Goal: Find specific page/section: Find specific page/section

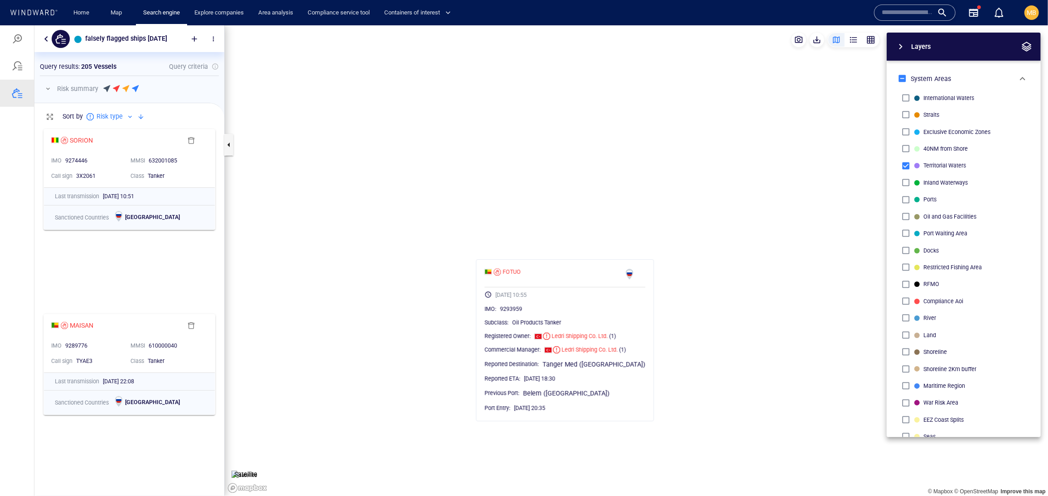
scroll to position [328, 189]
click at [168, 12] on link "Search engine" at bounding box center [162, 13] width 44 height 16
click at [126, 10] on link "Map" at bounding box center [118, 13] width 22 height 16
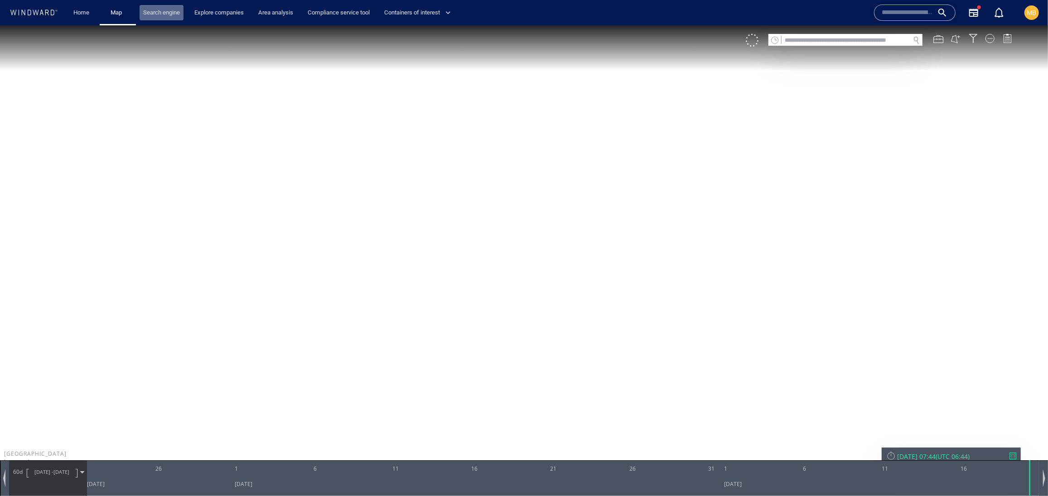
click at [164, 13] on link "Search engine" at bounding box center [162, 13] width 44 height 16
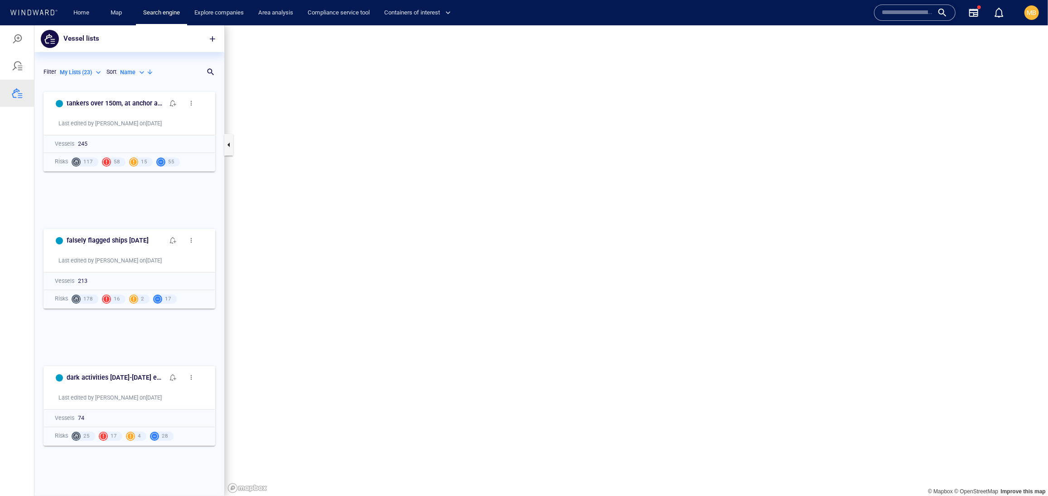
scroll to position [391, 189]
click at [19, 40] on div at bounding box center [17, 38] width 11 height 11
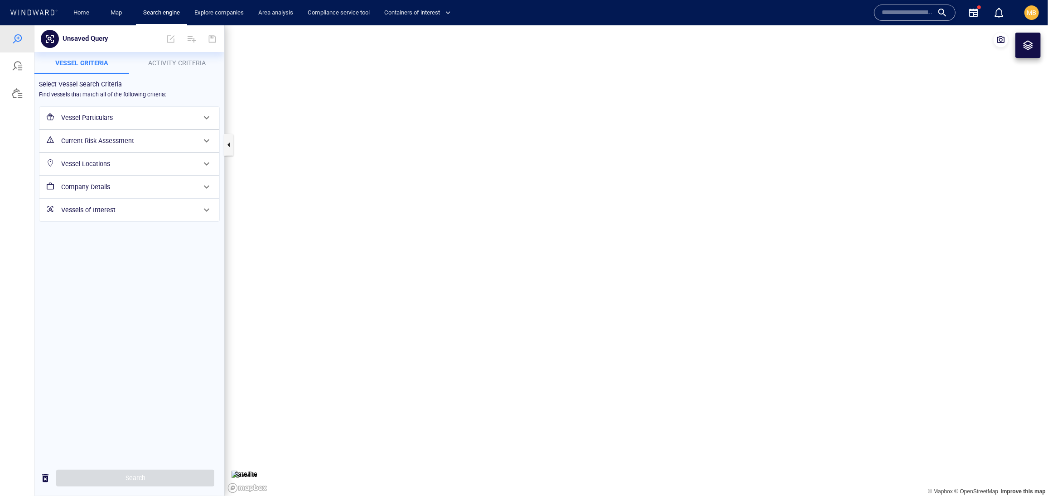
click at [131, 123] on h6 "Vessel Particulars" at bounding box center [128, 117] width 135 height 11
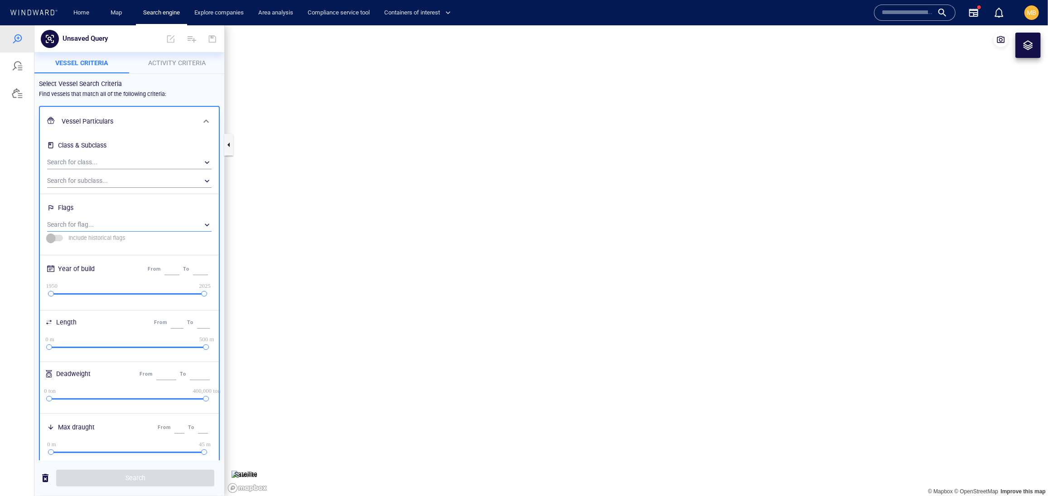
click at [115, 231] on div "​" at bounding box center [129, 225] width 164 height 14
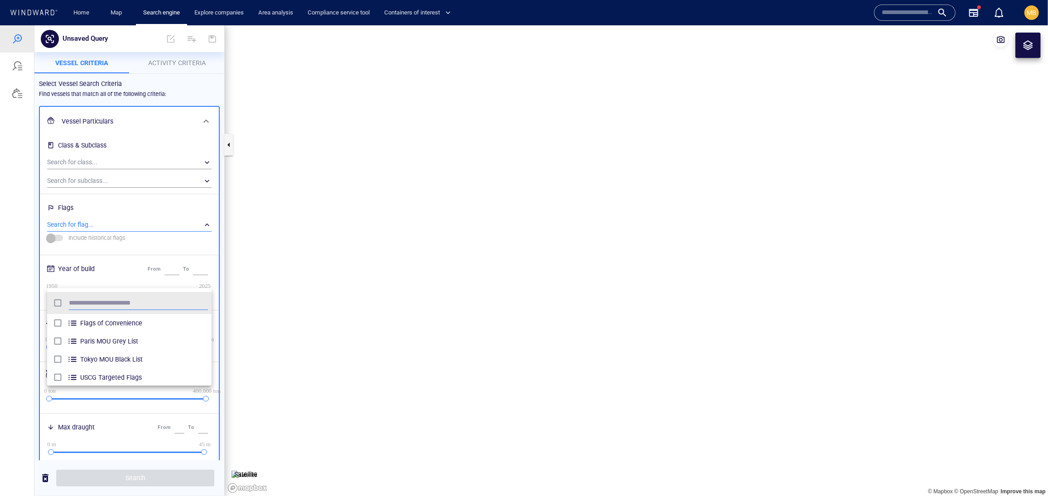
scroll to position [99, 165]
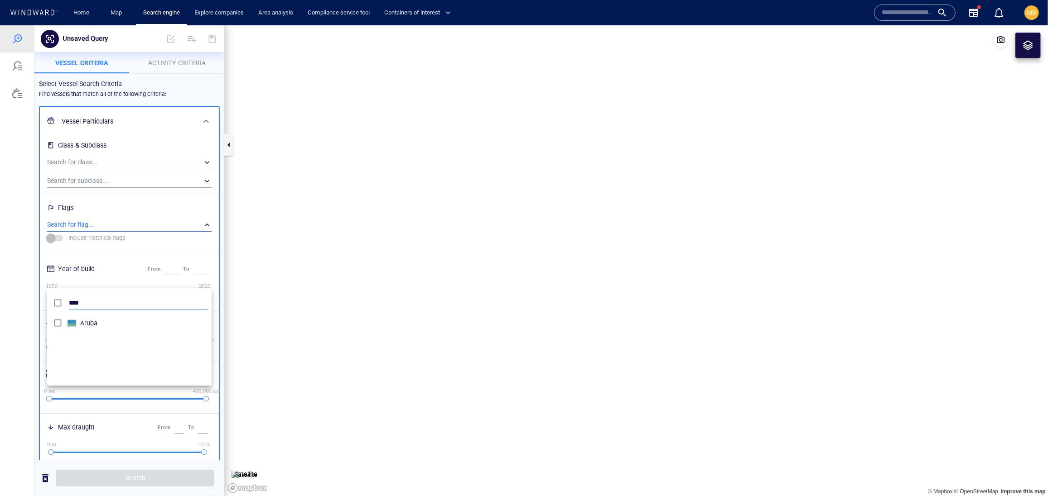
type input "****"
drag, startPoint x: 96, startPoint y: 390, endPoint x: 139, endPoint y: 480, distance: 100.1
click at [139, 480] on div at bounding box center [524, 260] width 1048 height 471
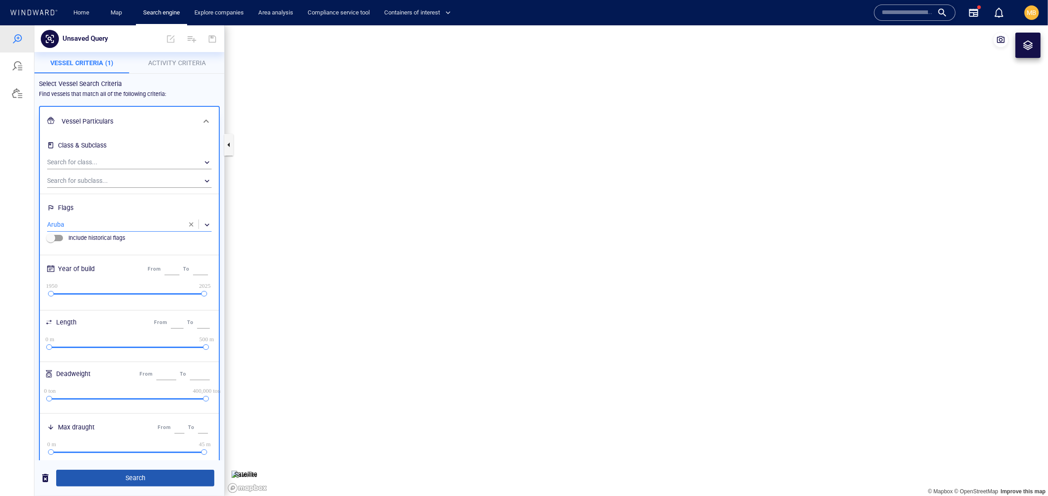
click at [140, 477] on span "Search" at bounding box center [135, 477] width 144 height 11
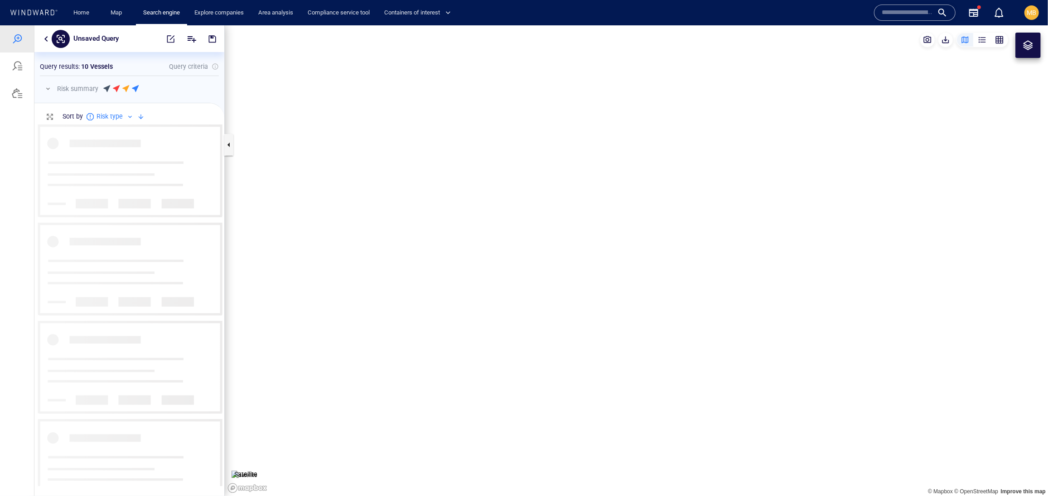
scroll to position [361, 189]
